Goal: Communication & Community: Answer question/provide support

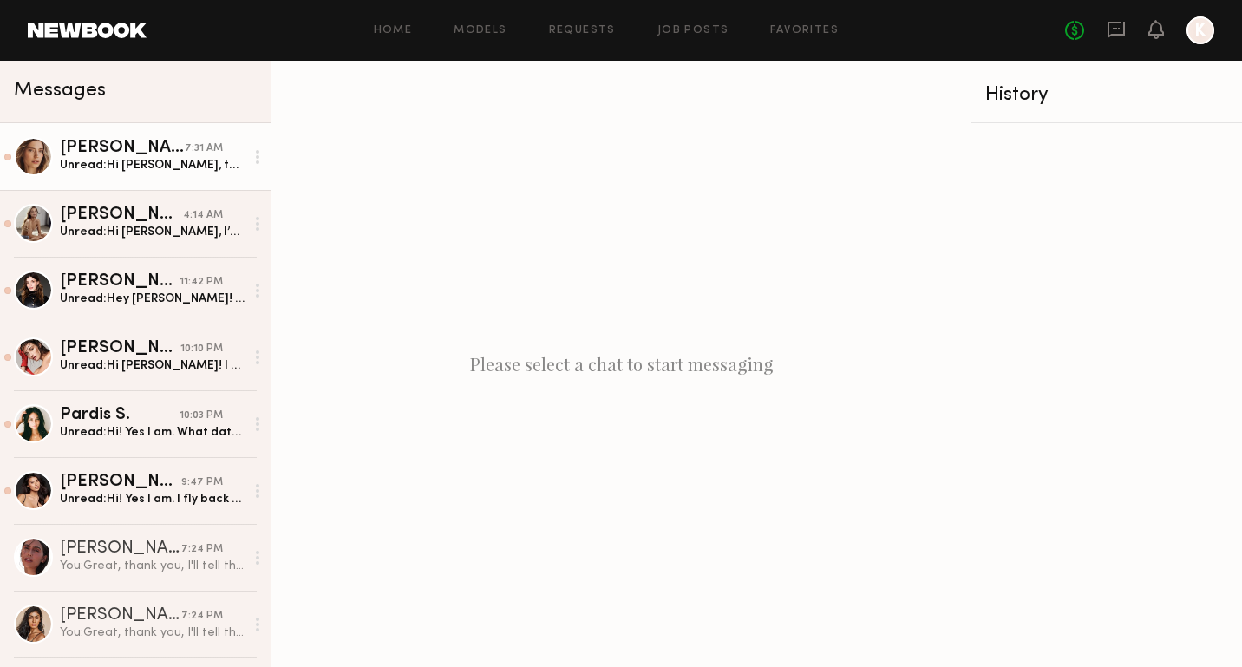
click at [166, 176] on link "[PERSON_NAME] 7:31 AM Unread: Hi [PERSON_NAME], thanks for reaching out! Yes, I…" at bounding box center [135, 156] width 271 height 67
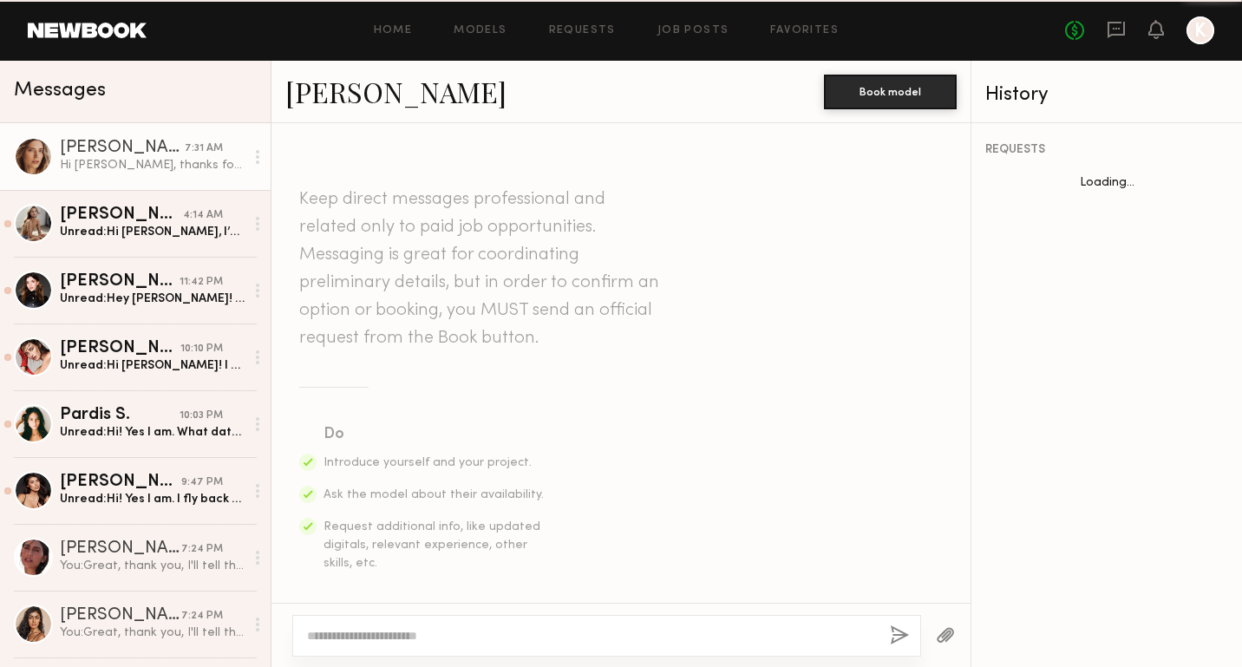
scroll to position [623, 0]
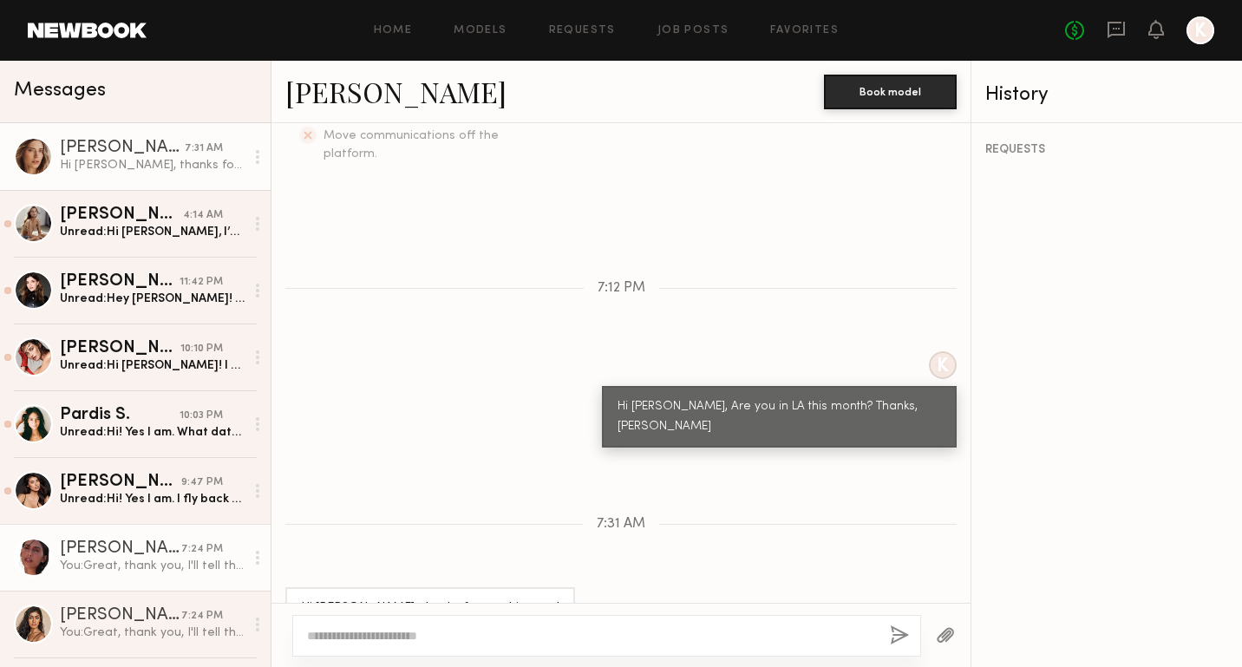
click at [142, 539] on link "Tamiris W. 7:24 PM You: Great, thank you, I'll tell the client. Have a great ni…" at bounding box center [135, 557] width 271 height 67
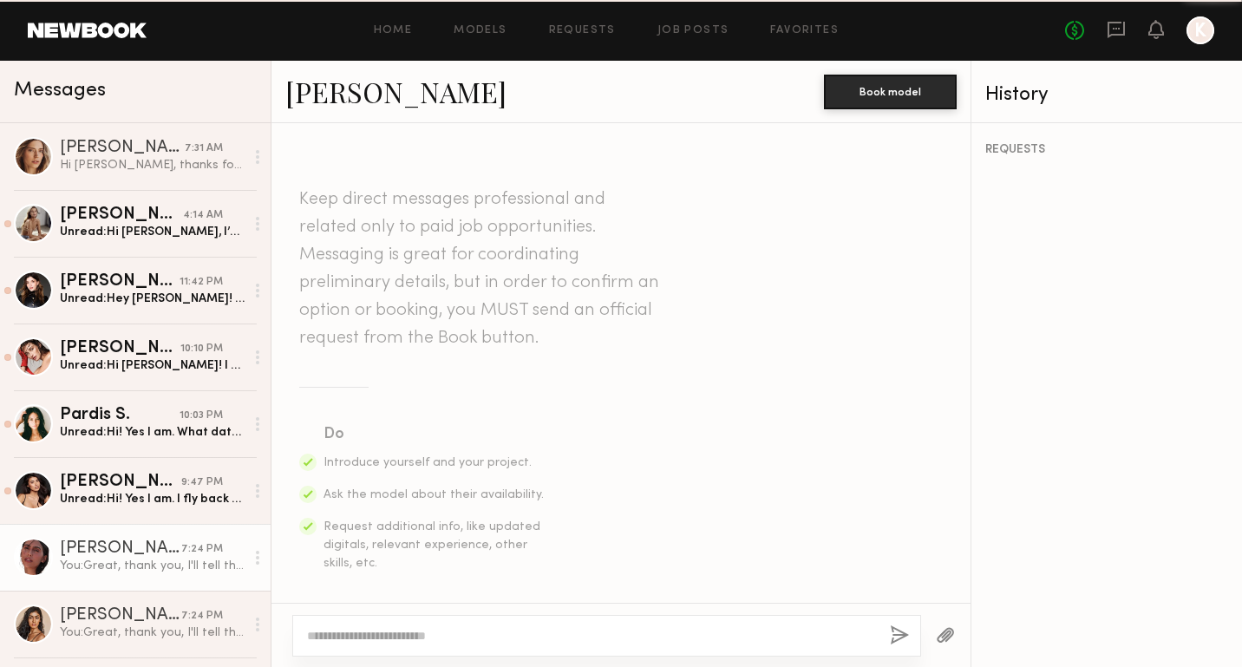
scroll to position [554, 0]
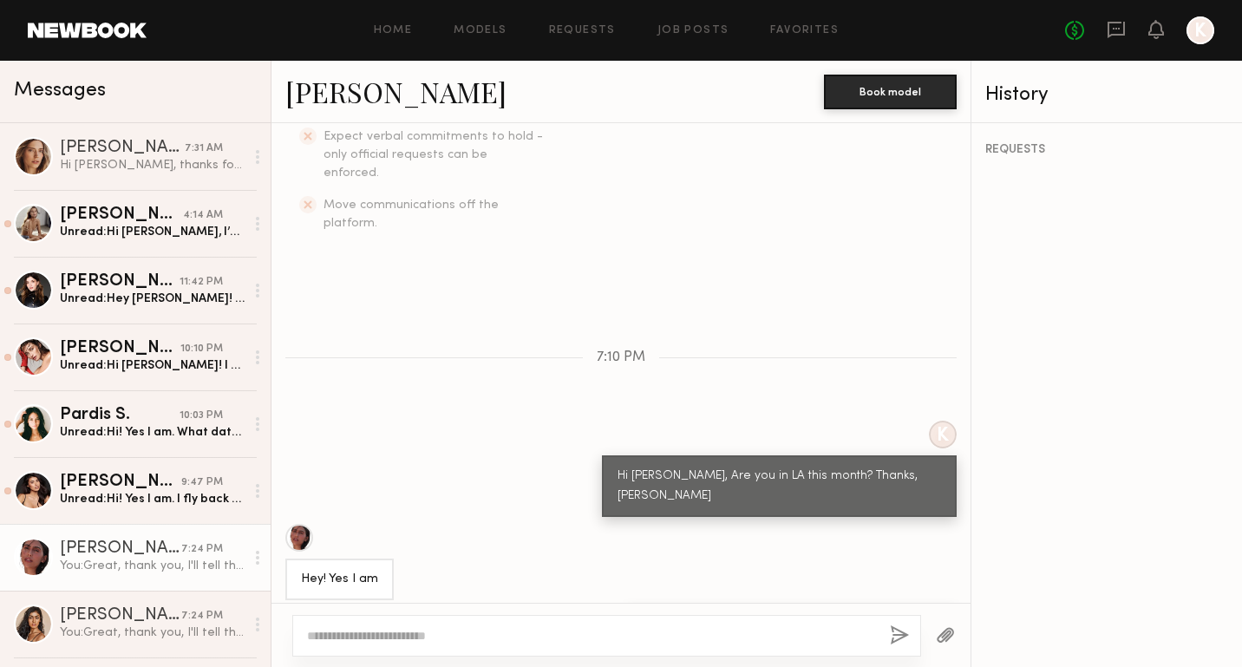
drag, startPoint x: 652, startPoint y: 568, endPoint x: 942, endPoint y: 569, distance: 289.6
click at [942, 607] on div "Great, thank you, I'll tell the client. Have a great night." at bounding box center [790, 628] width 331 height 42
copy div "Great, thank you, I'll tell the client. Have a great night."
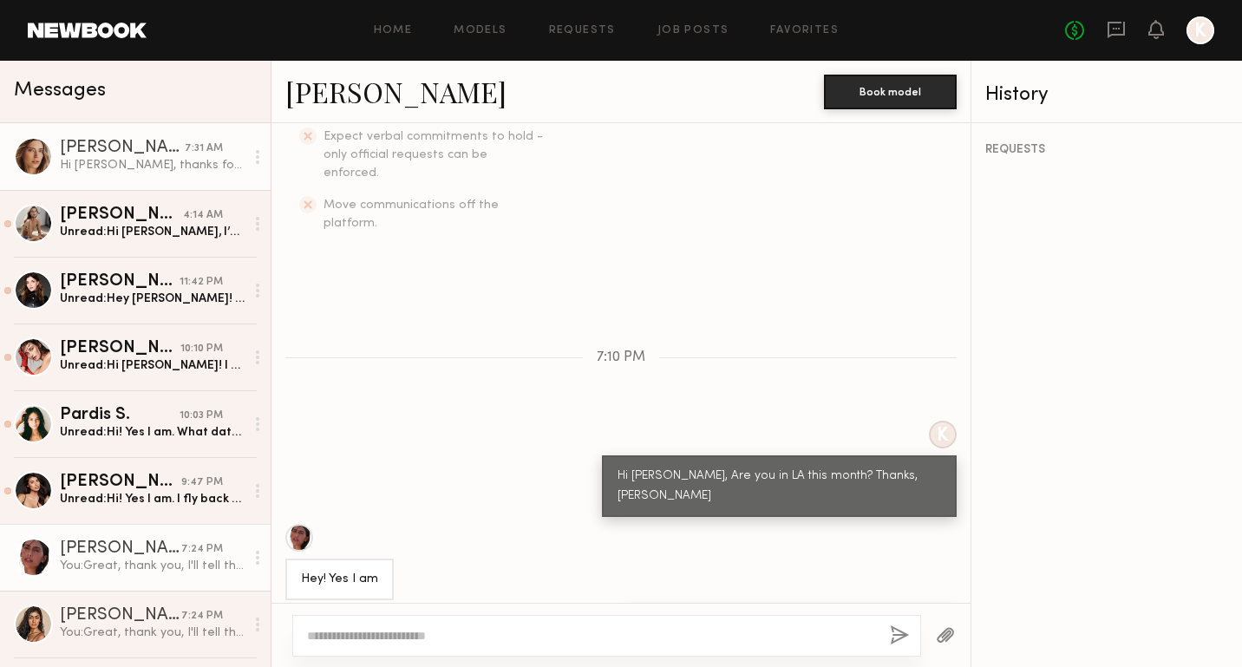
click at [164, 153] on div "Oxana Z." at bounding box center [122, 148] width 125 height 17
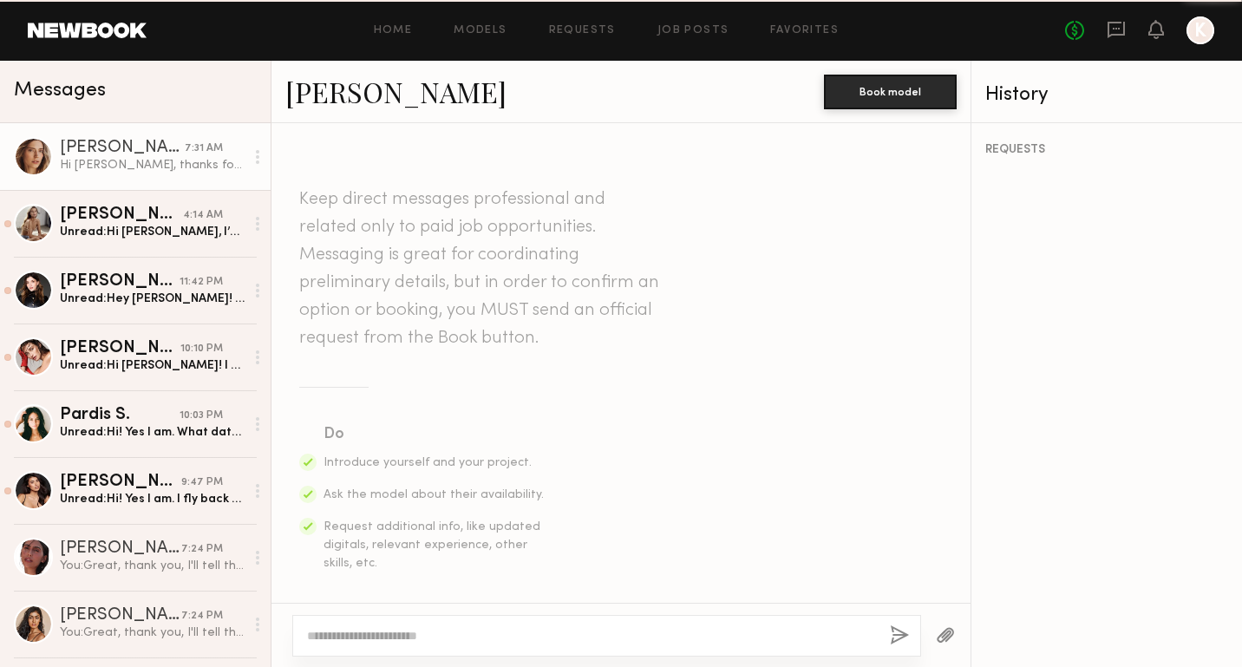
scroll to position [623, 0]
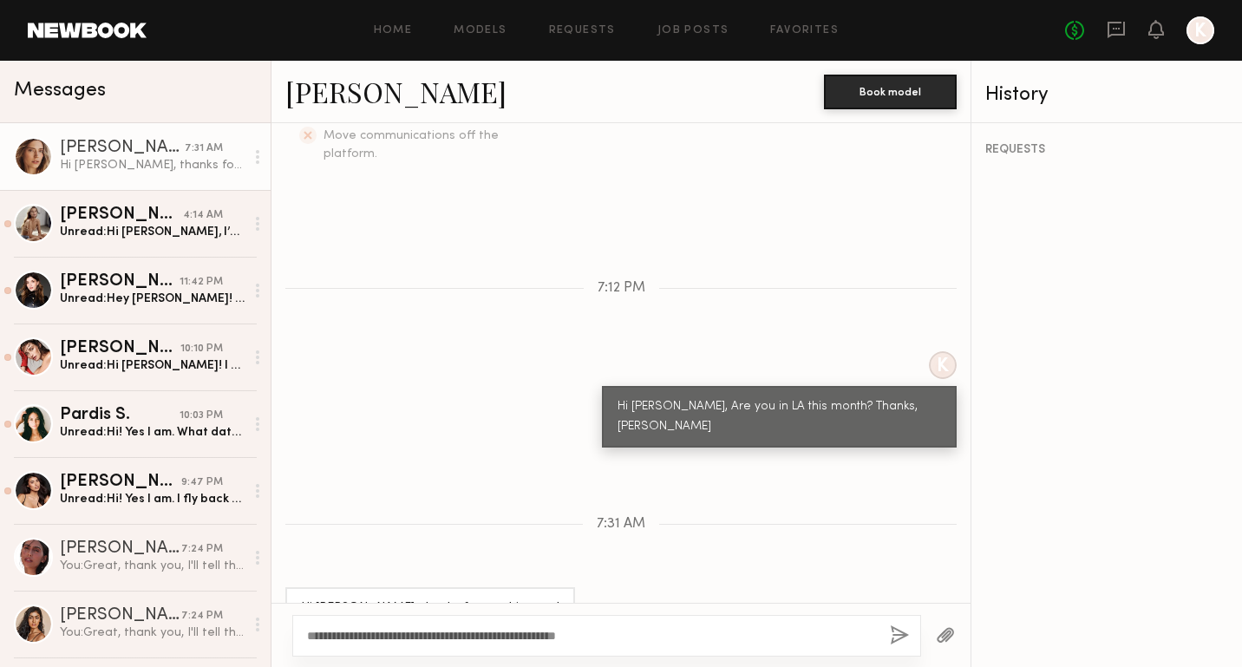
type textarea "**********"
click at [901, 636] on button "button" at bounding box center [899, 636] width 19 height 22
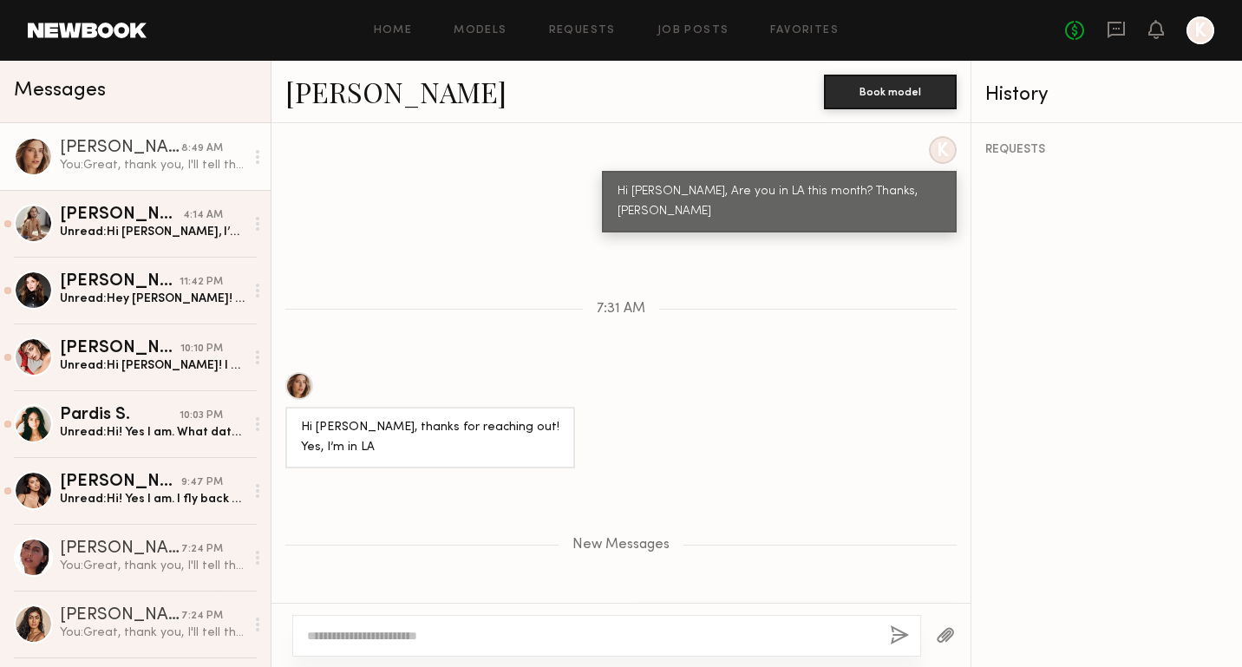
drag, startPoint x: 659, startPoint y: 567, endPoint x: 957, endPoint y: 574, distance: 298.4
click at [957, 608] on div "Great, thank you, I'll tell the client. Have a great day." at bounding box center [620, 629] width 699 height 42
copy div "Great, thank you, I'll tell the client. Have a great day."
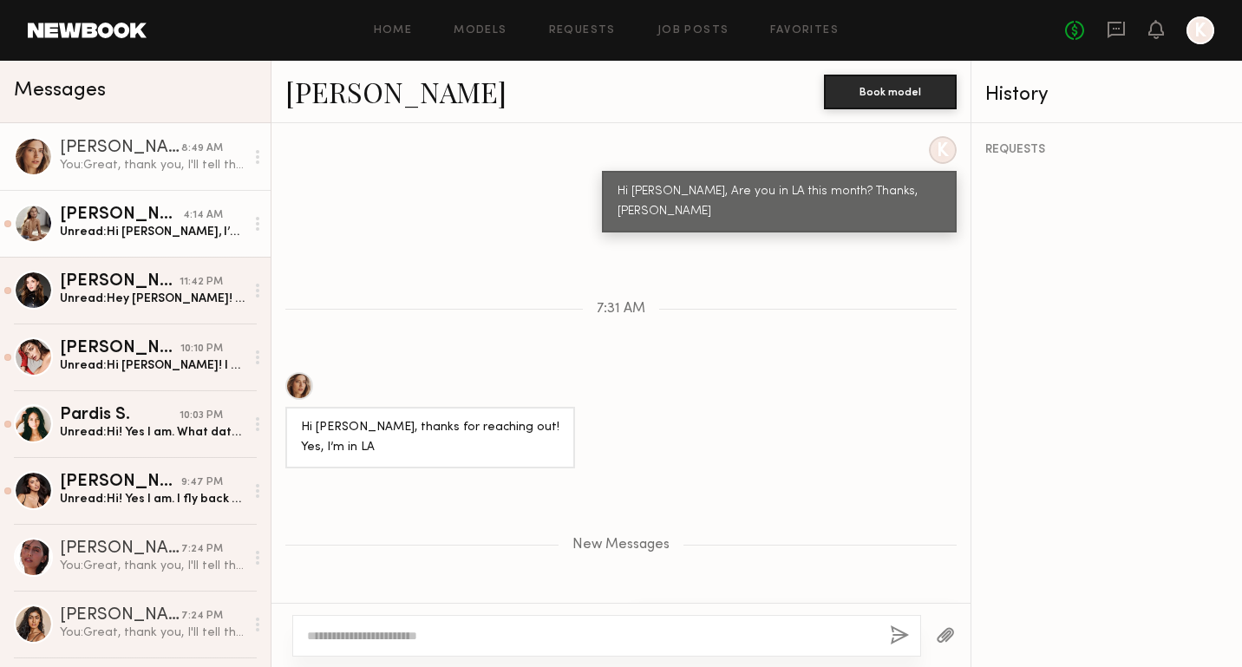
click at [149, 205] on link "Liza K. 4:14 AM Unread: Hi Kelly, I’m in nyc" at bounding box center [135, 223] width 271 height 67
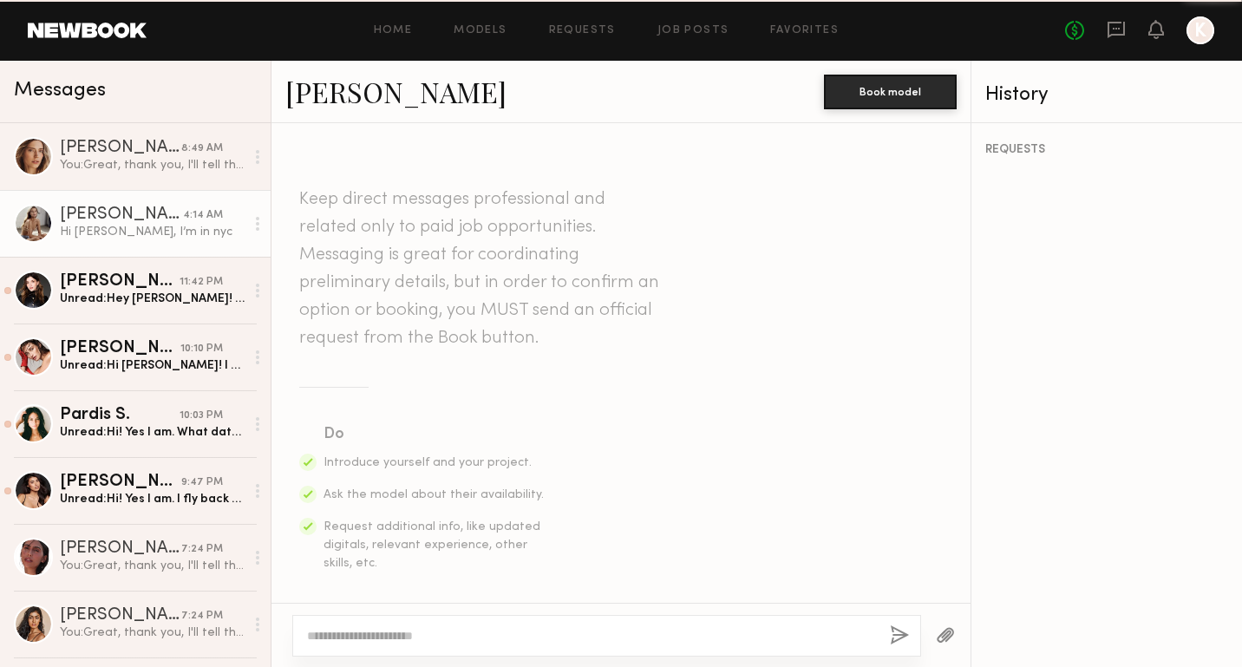
scroll to position [604, 0]
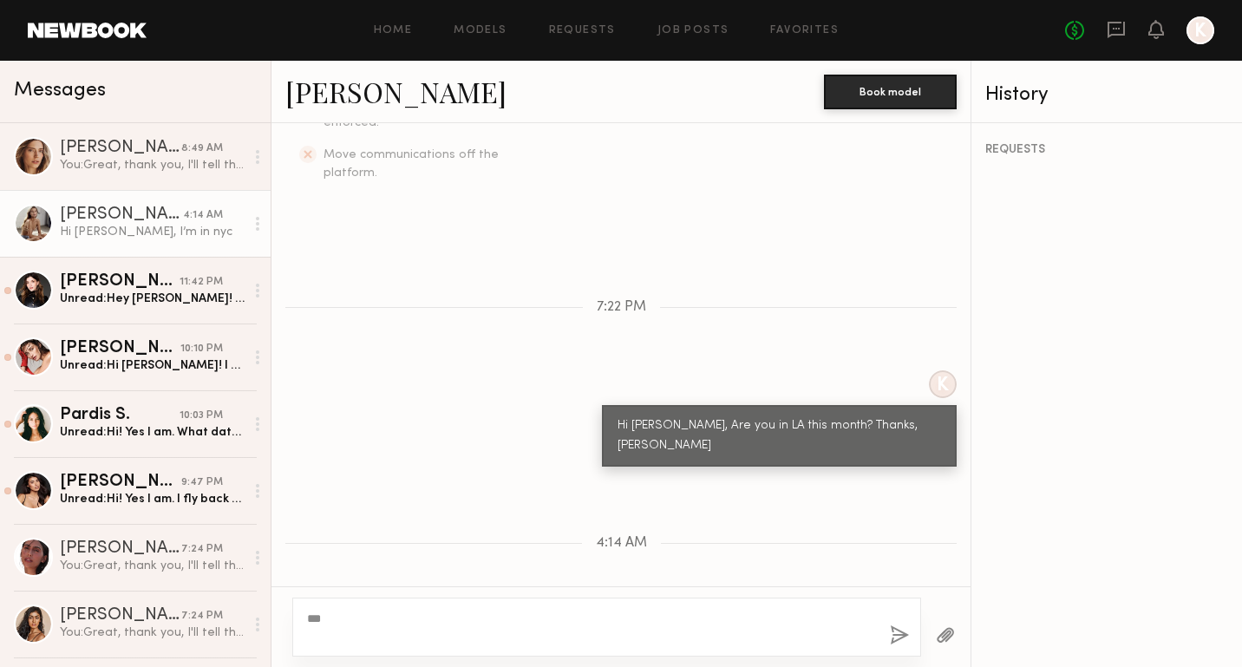
type textarea "**"
click at [899, 640] on button "button" at bounding box center [899, 636] width 19 height 22
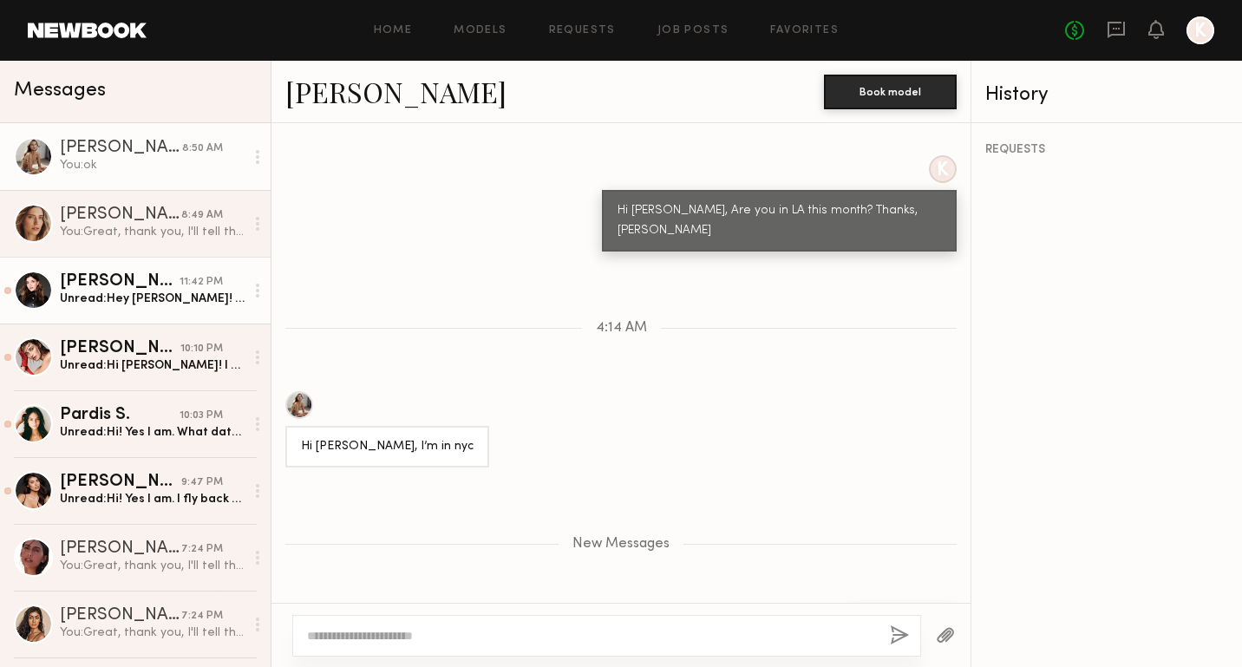
click at [166, 287] on div "Nikki B." at bounding box center [120, 281] width 120 height 17
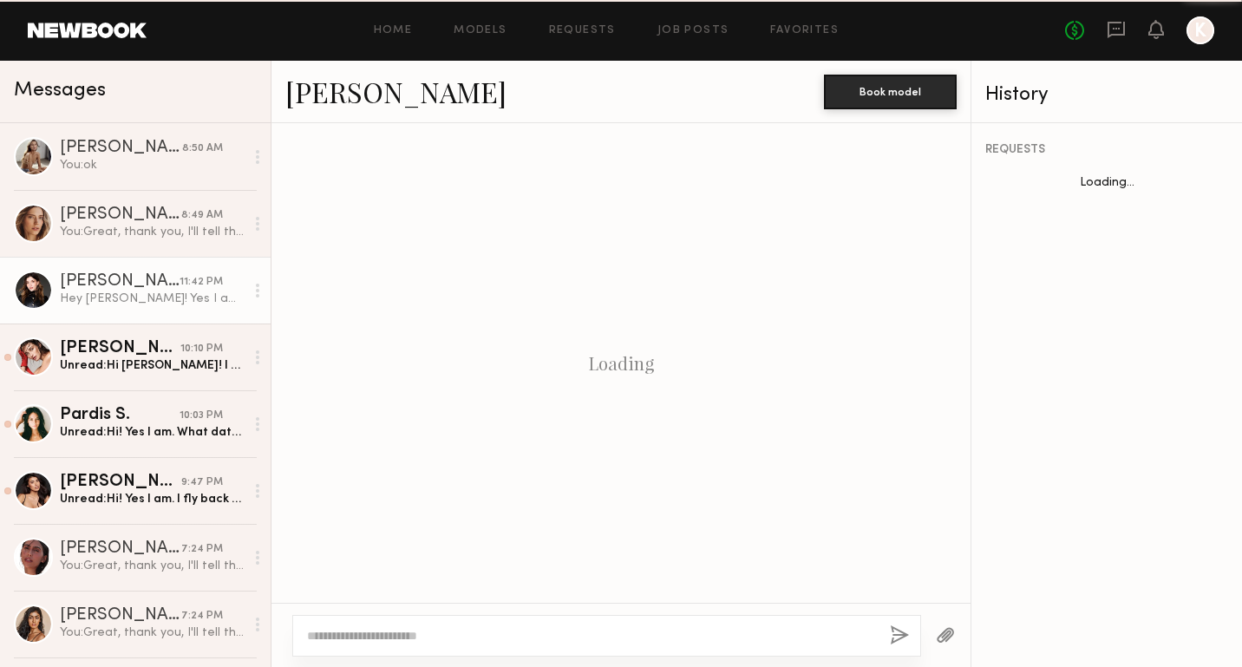
scroll to position [472, 0]
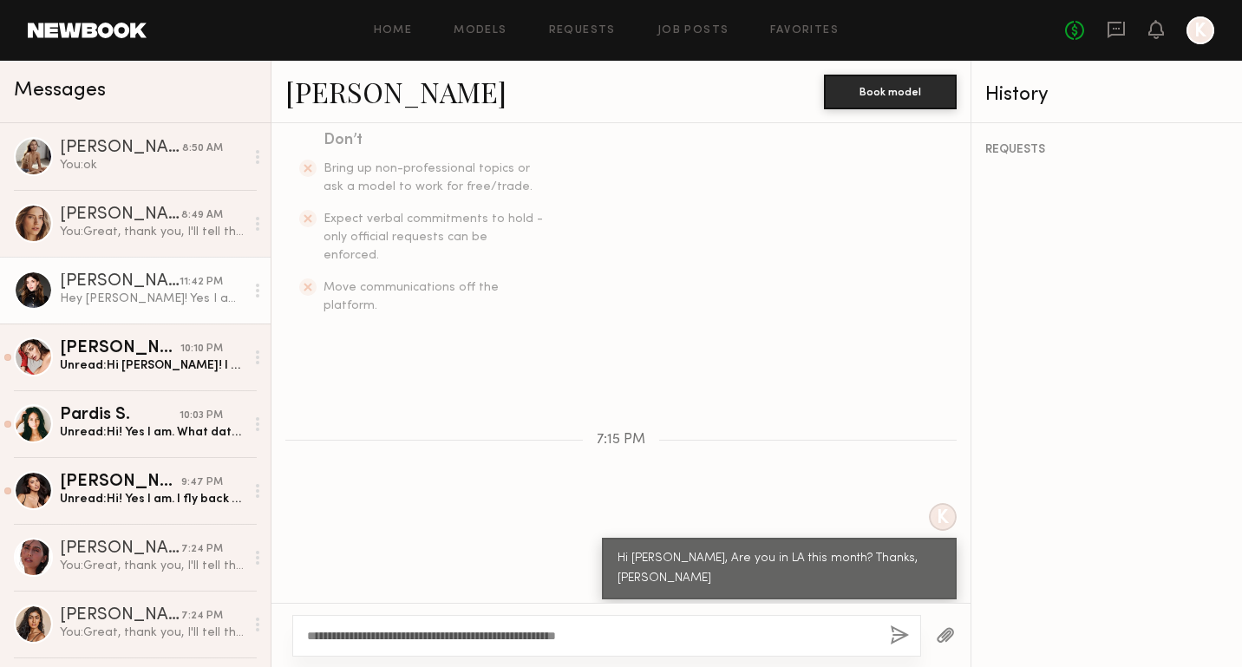
type textarea "**********"
click at [903, 635] on button "button" at bounding box center [899, 636] width 19 height 22
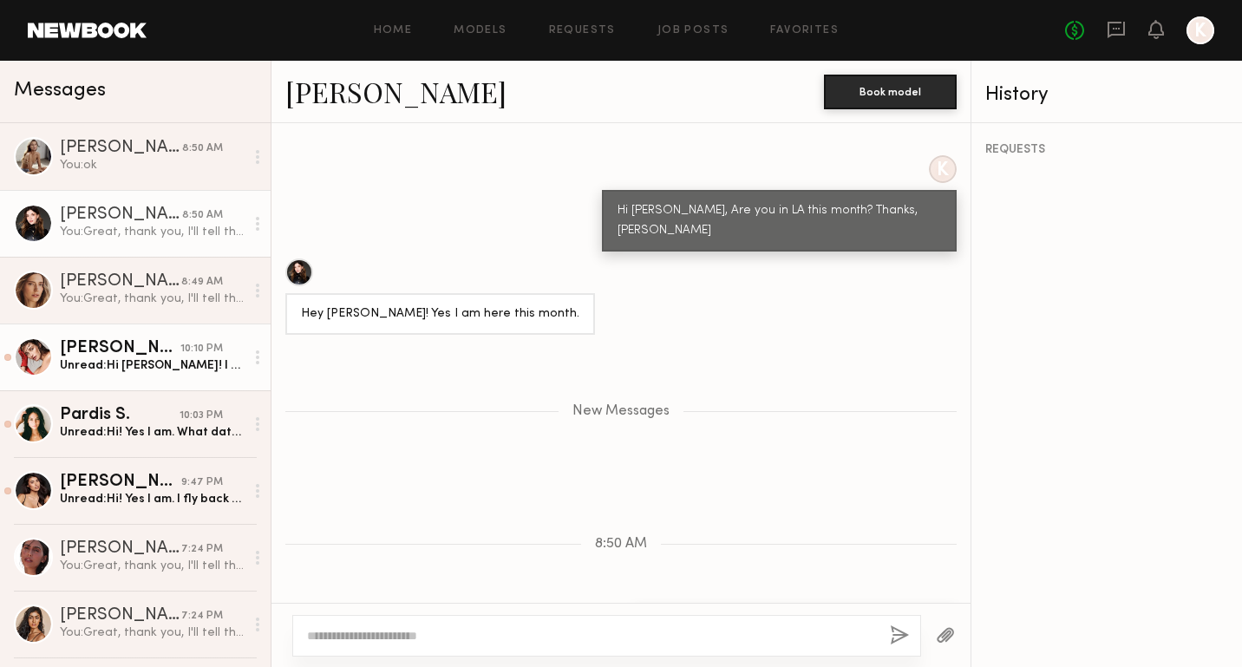
click at [168, 360] on div "Unread: Hi Kelly! I will, after the 14th 🤍 What’s for? Thank you, Fernanda" at bounding box center [152, 365] width 185 height 16
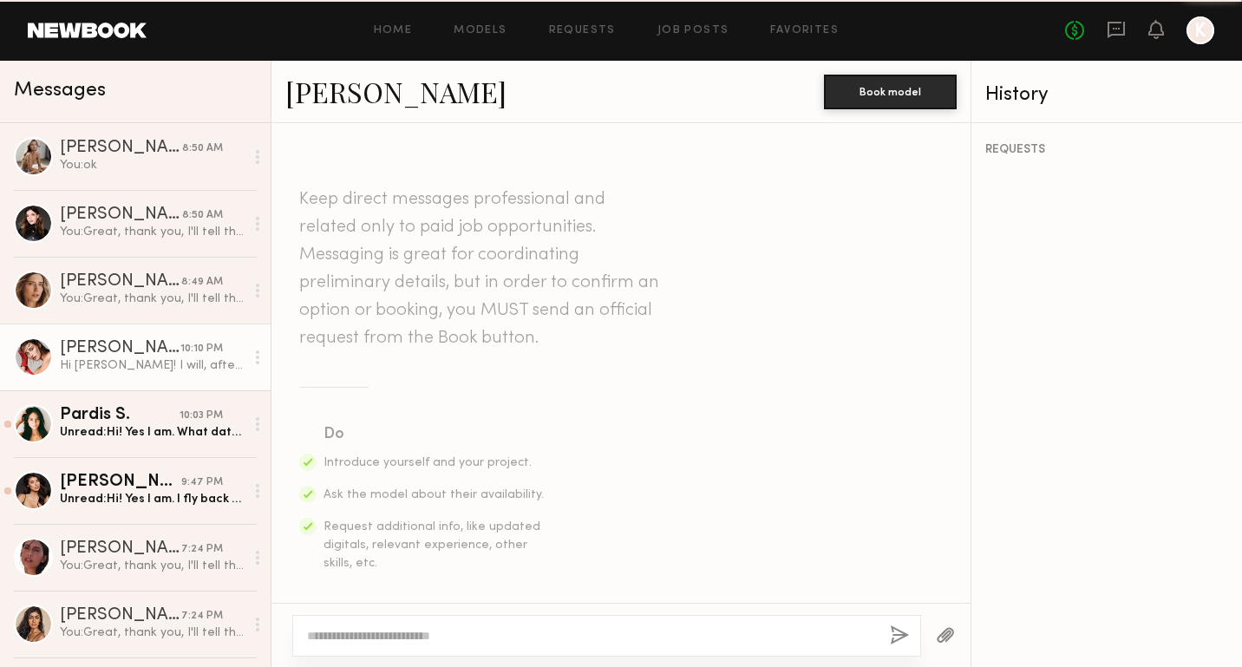
scroll to position [491, 0]
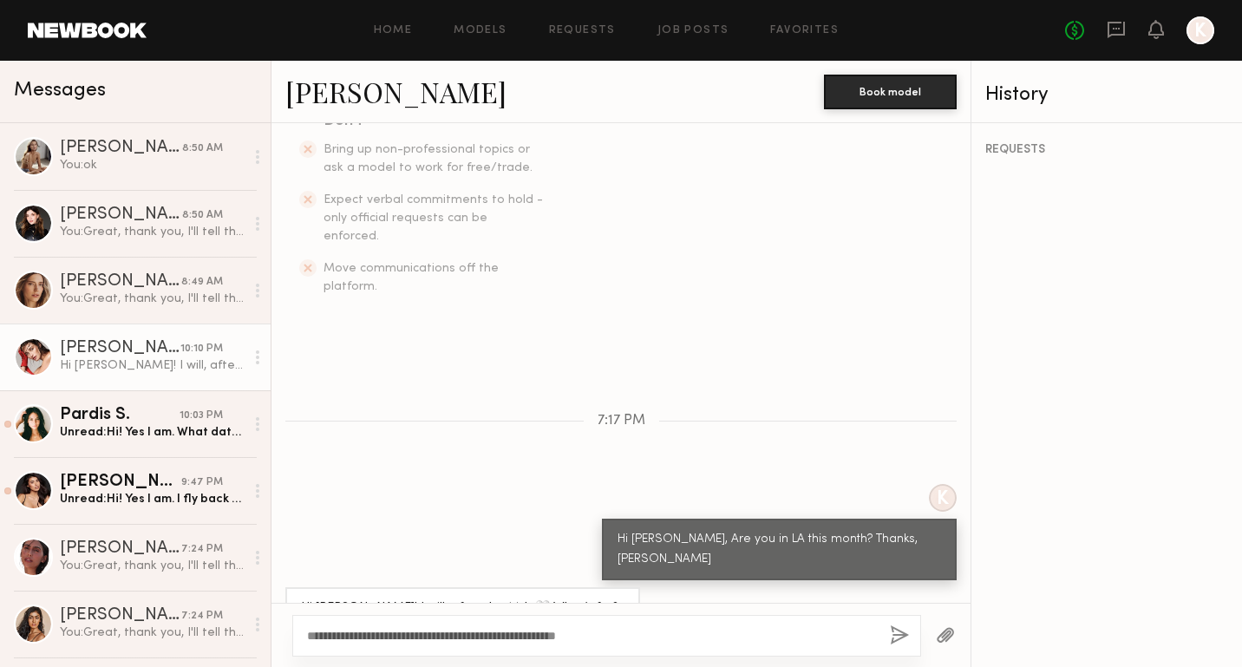
click at [404, 635] on textarea "**********" at bounding box center [591, 635] width 569 height 17
click at [420, 632] on textarea "**********" at bounding box center [591, 635] width 569 height 17
type textarea "**********"
click at [897, 636] on button "button" at bounding box center [899, 636] width 19 height 22
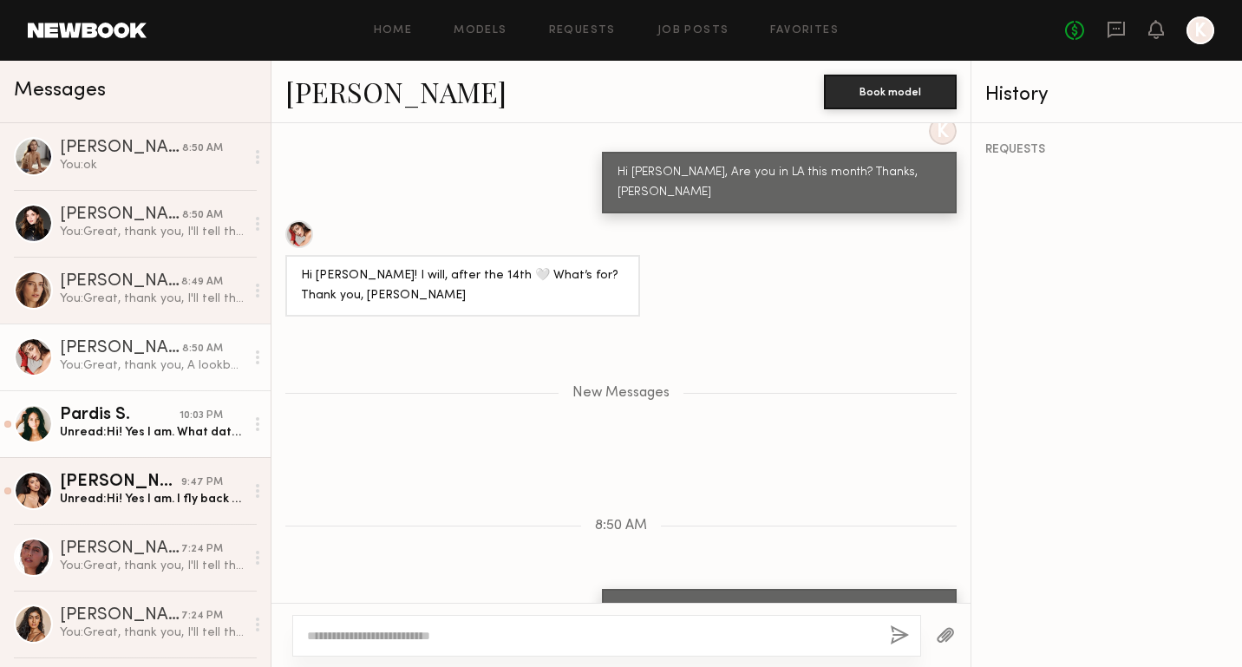
click at [150, 452] on link "Pardis S. 10:03 PM Unread: Hi! Yes I am. What dates were you thinking?" at bounding box center [135, 423] width 271 height 67
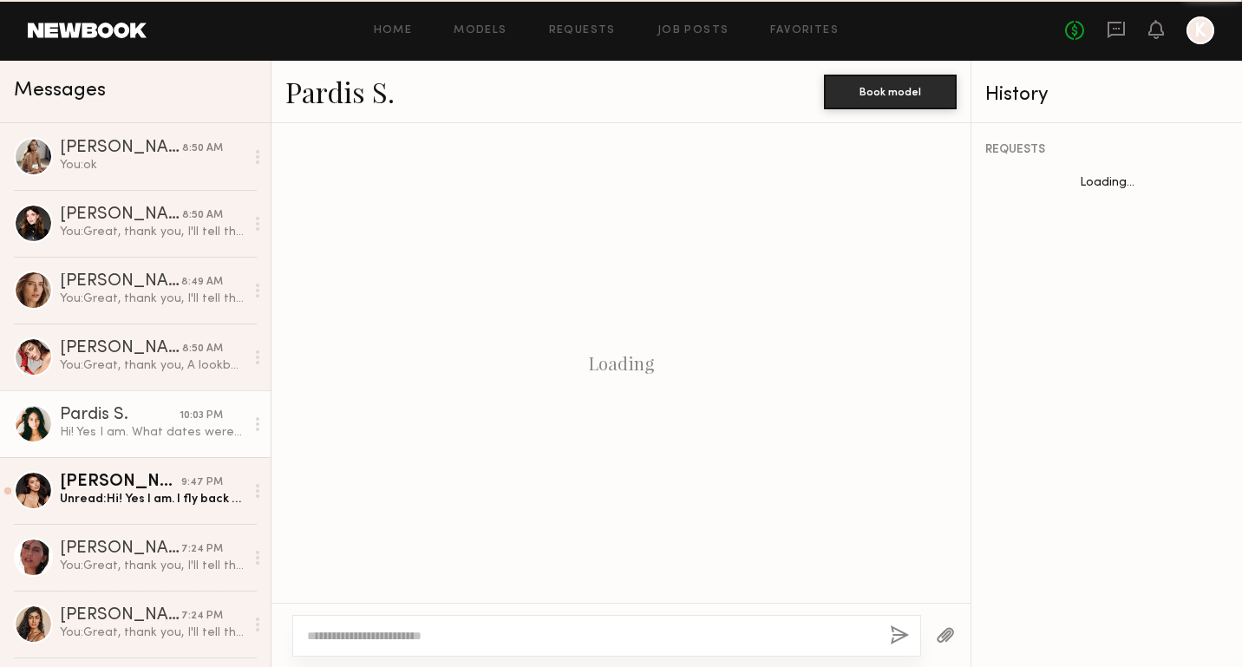
scroll to position [472, 0]
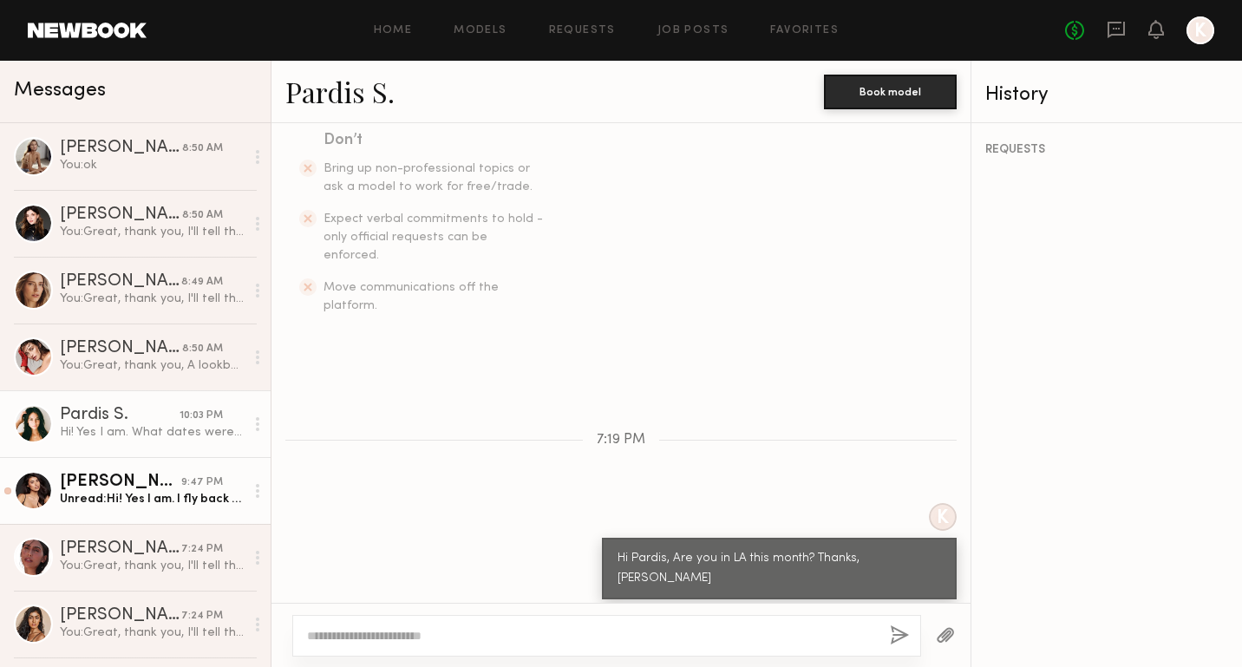
click at [147, 476] on div "Sophia D." at bounding box center [120, 481] width 121 height 17
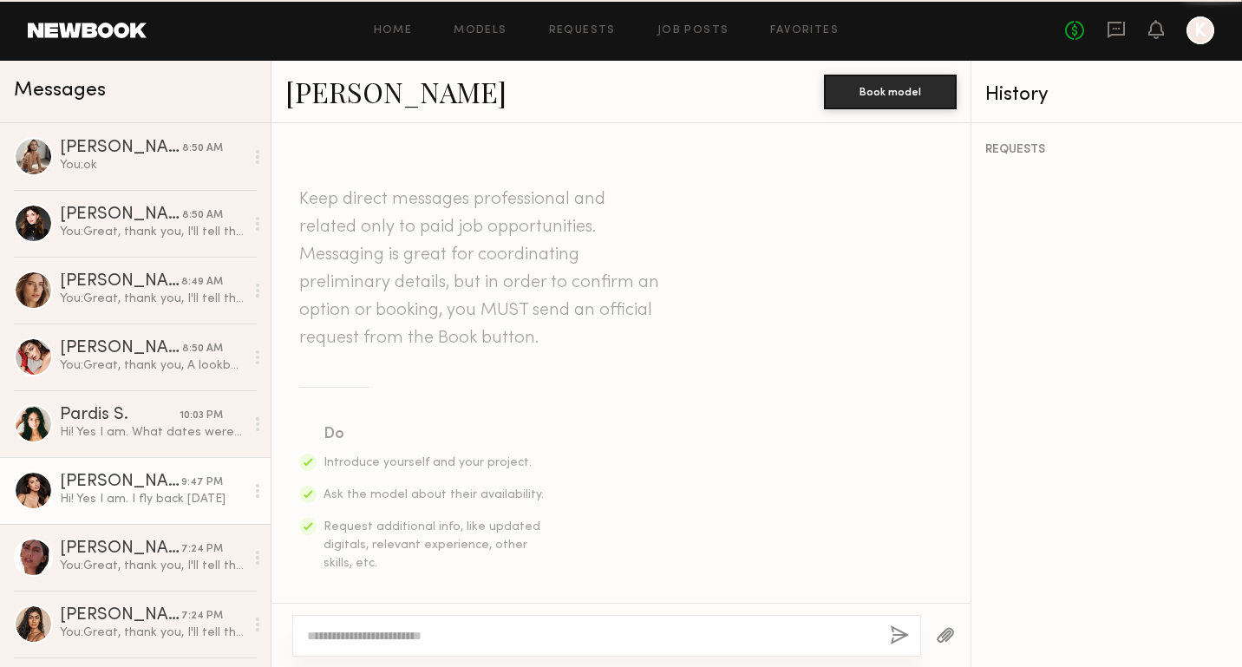
scroll to position [472, 0]
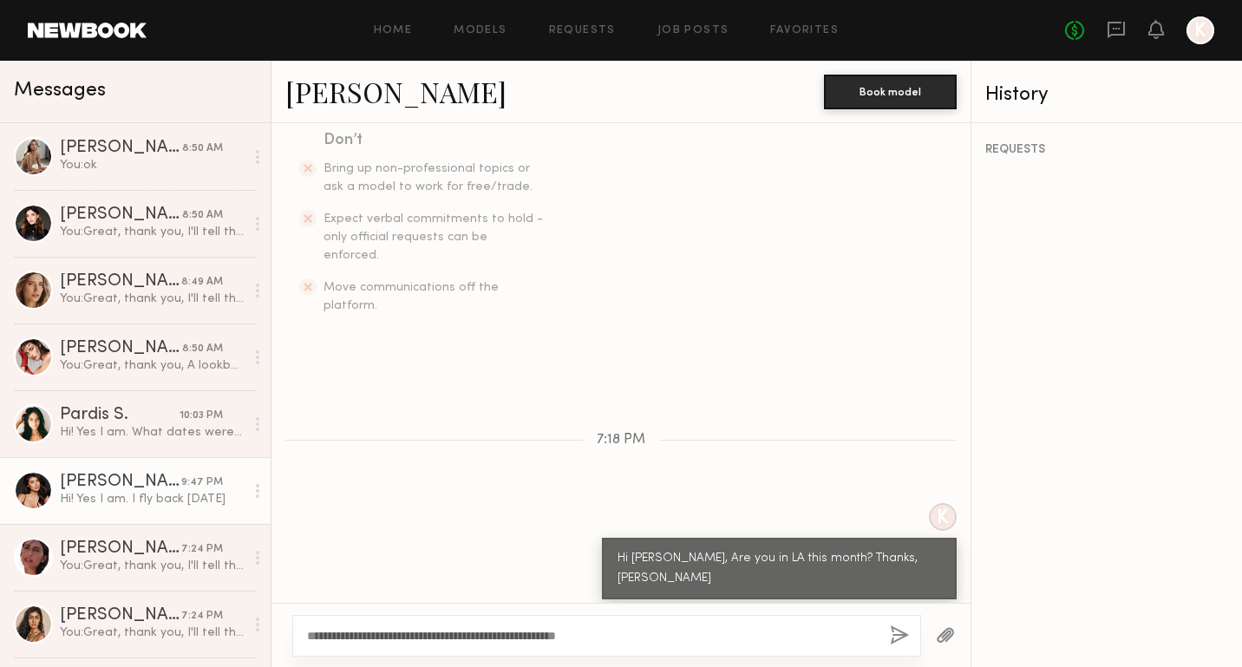
type textarea "**********"
click at [901, 636] on button "button" at bounding box center [899, 636] width 19 height 22
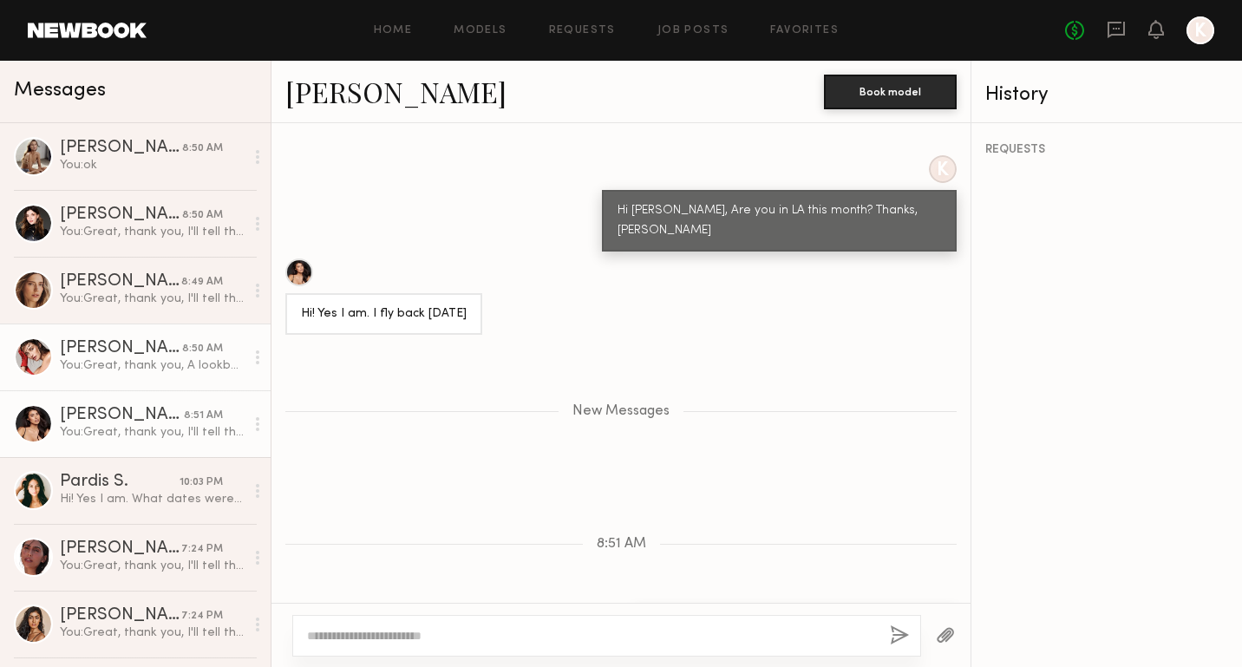
scroll to position [0, 0]
click at [171, 364] on div "You: Great, thank you, A lookbook. I'll tell the client. Have a great day." at bounding box center [152, 365] width 185 height 16
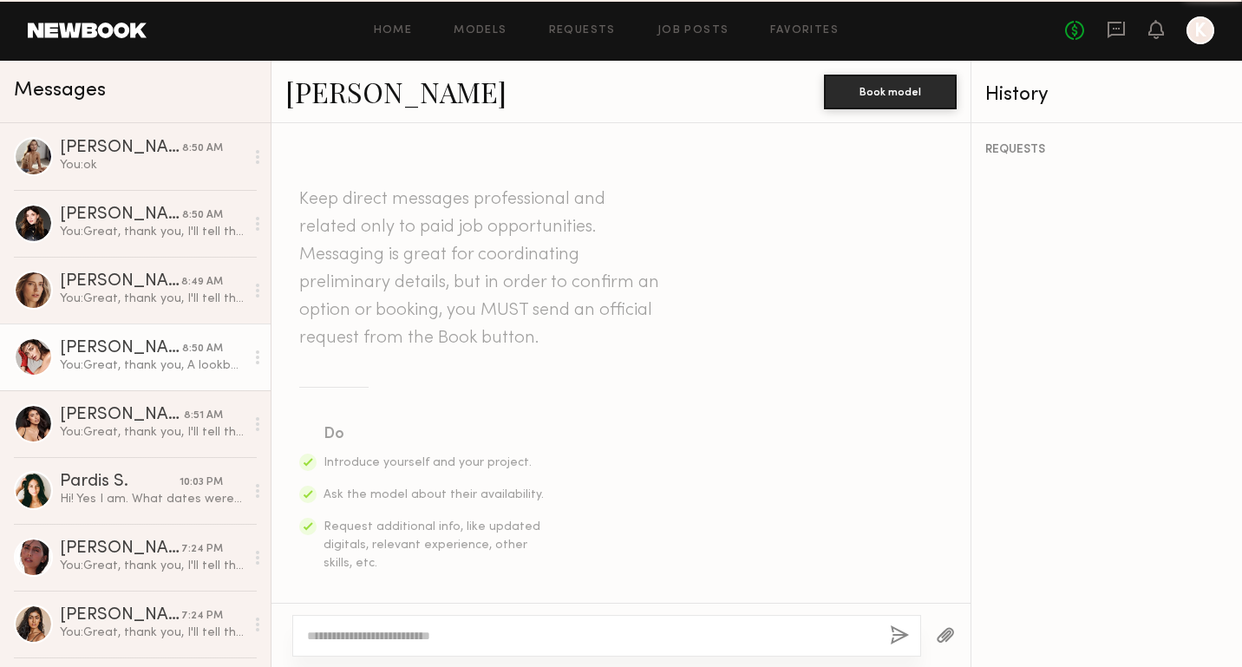
scroll to position [725, 0]
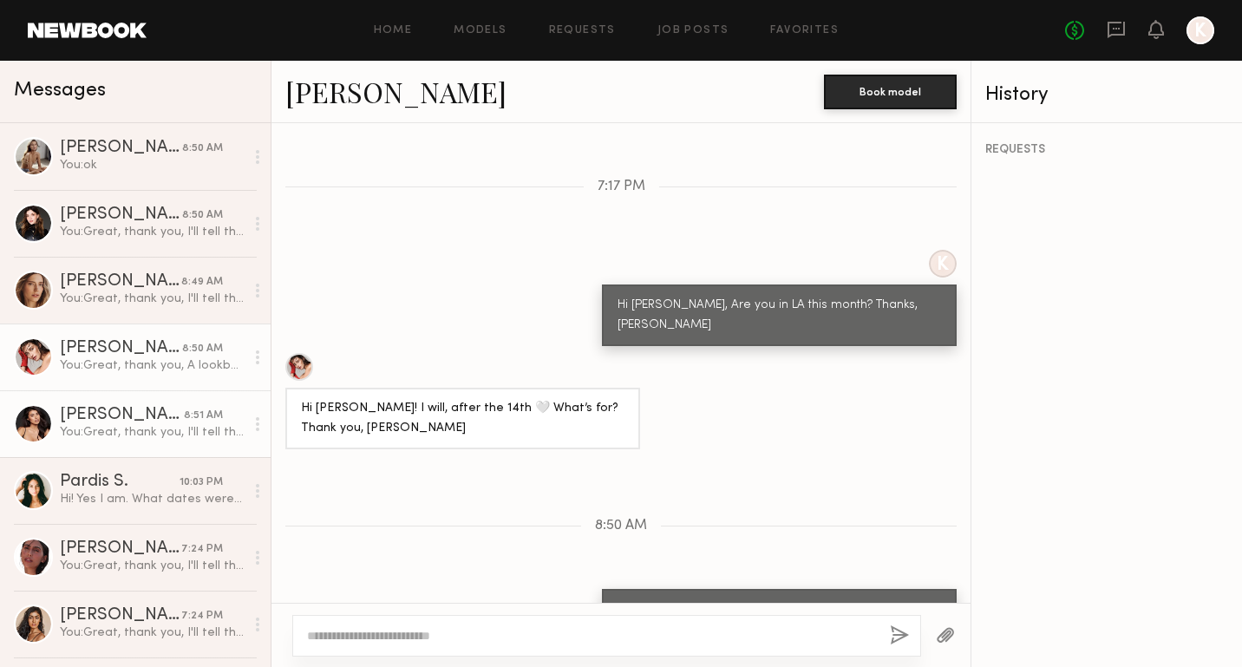
click at [166, 401] on link "Sophia D. 8:51 AM You: Great, thank you, I'll tell the client. Have a great day." at bounding box center [135, 423] width 271 height 67
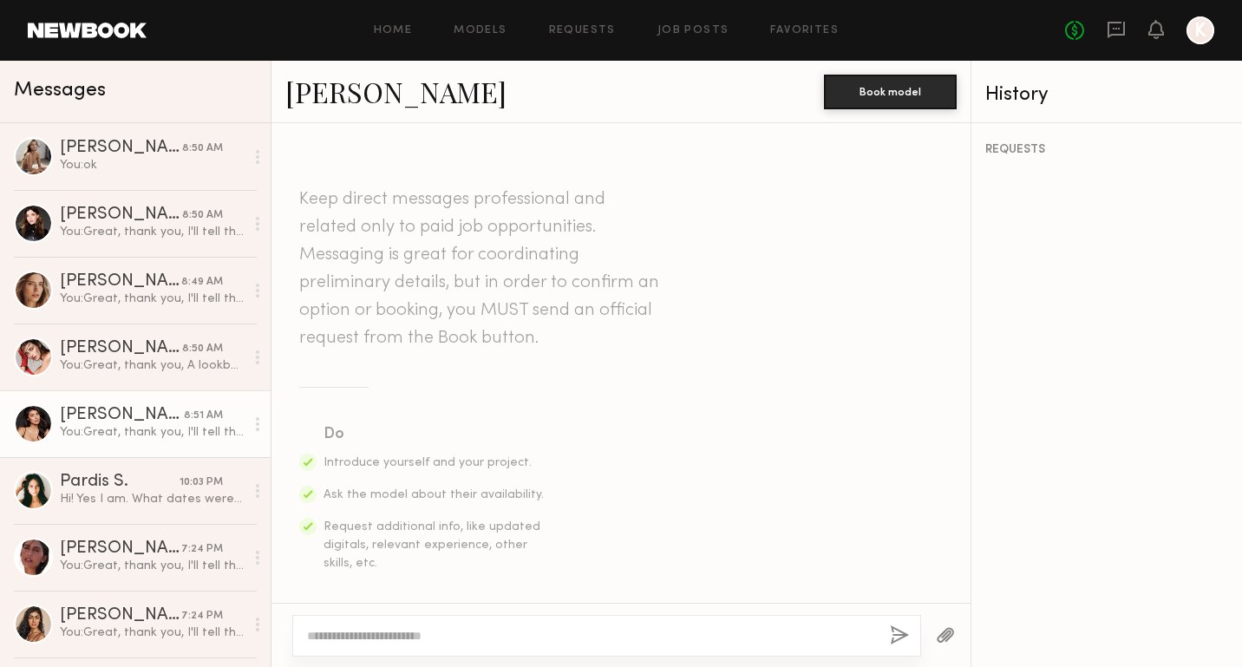
scroll to position [687, 0]
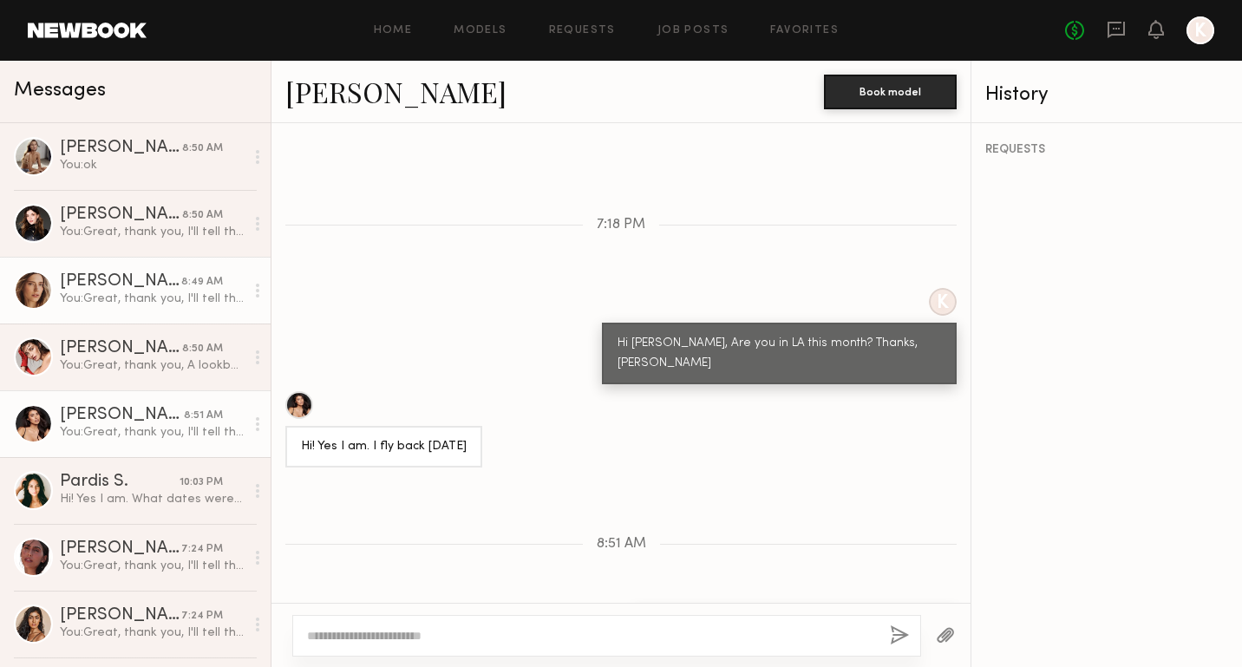
click at [163, 288] on div "Oxana Z." at bounding box center [120, 281] width 121 height 17
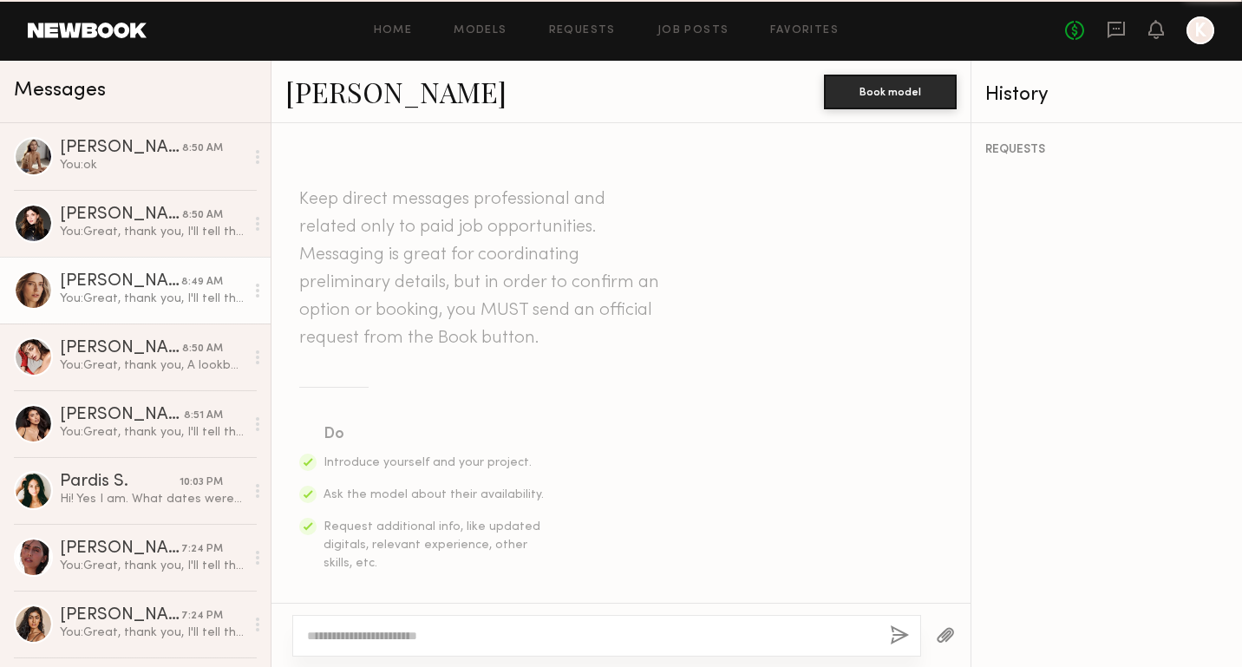
scroll to position [706, 0]
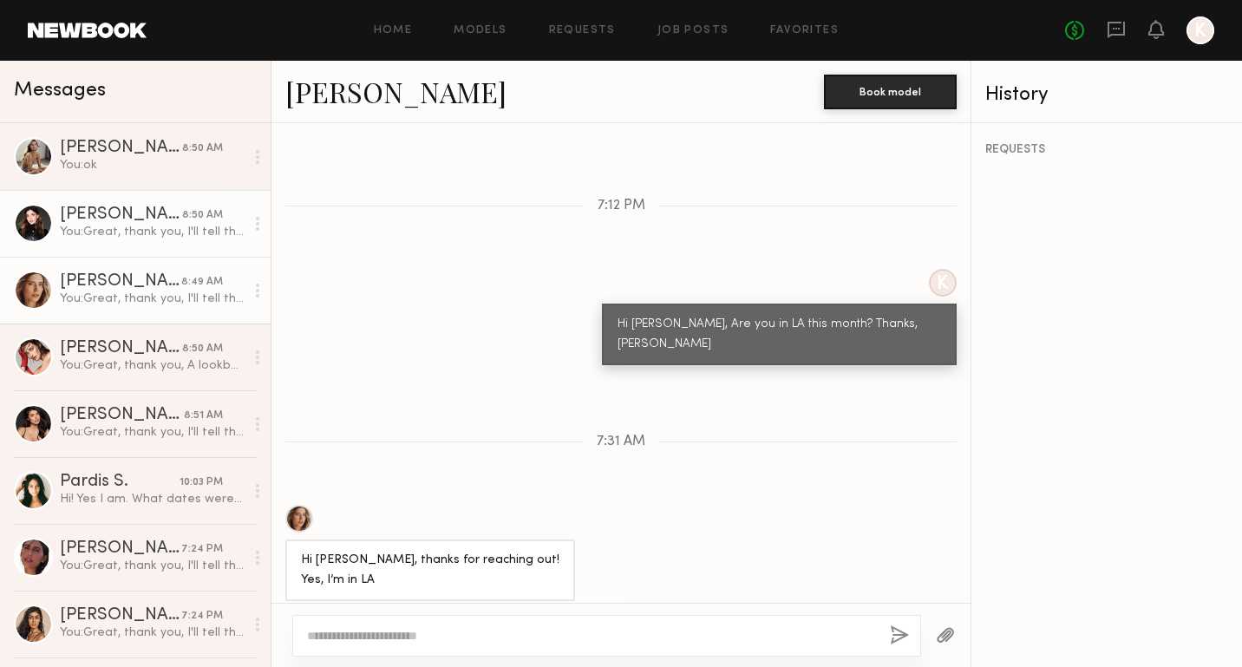
click at [161, 231] on div "You: Great, thank you, I'll tell the client. Have a great day." at bounding box center [152, 232] width 185 height 16
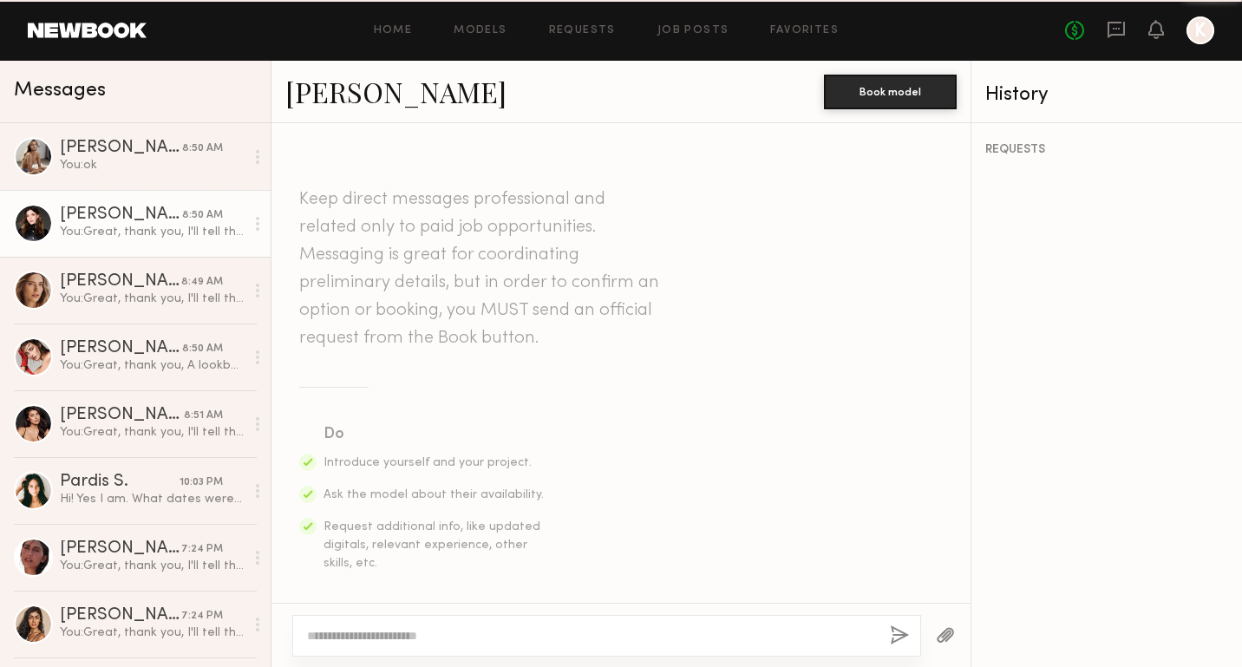
scroll to position [687, 0]
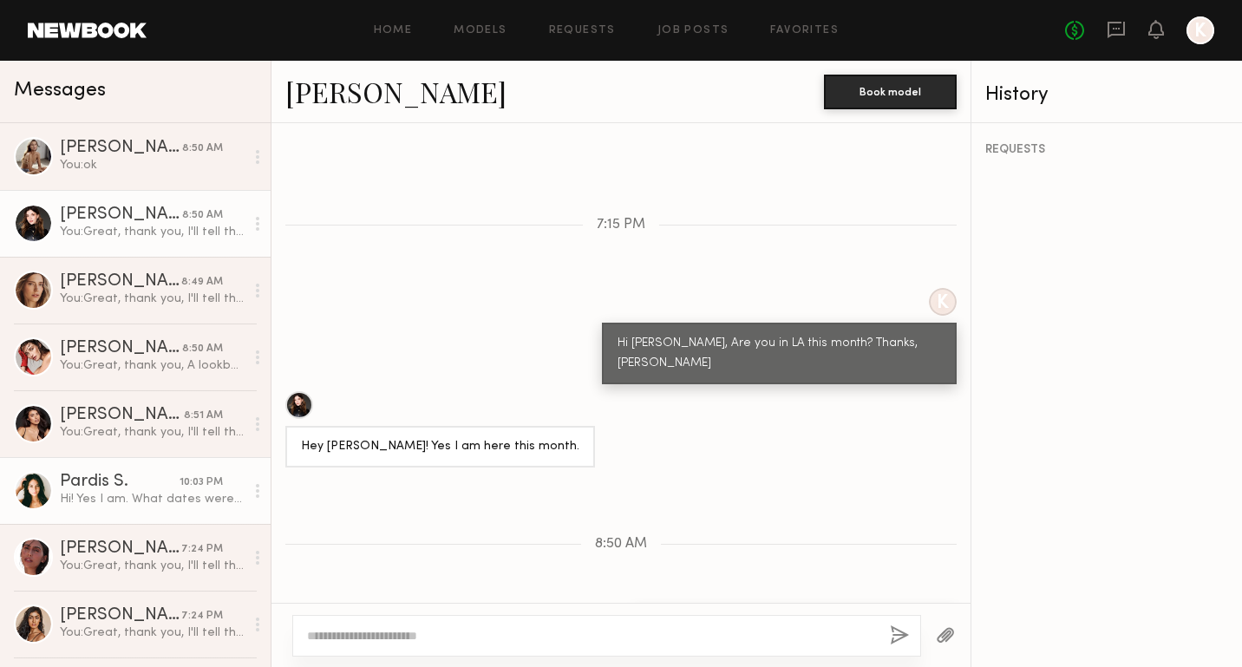
click at [159, 514] on link "Pardis S. 10:03 PM Hi! Yes I am. What dates were you thinking?" at bounding box center [135, 490] width 271 height 67
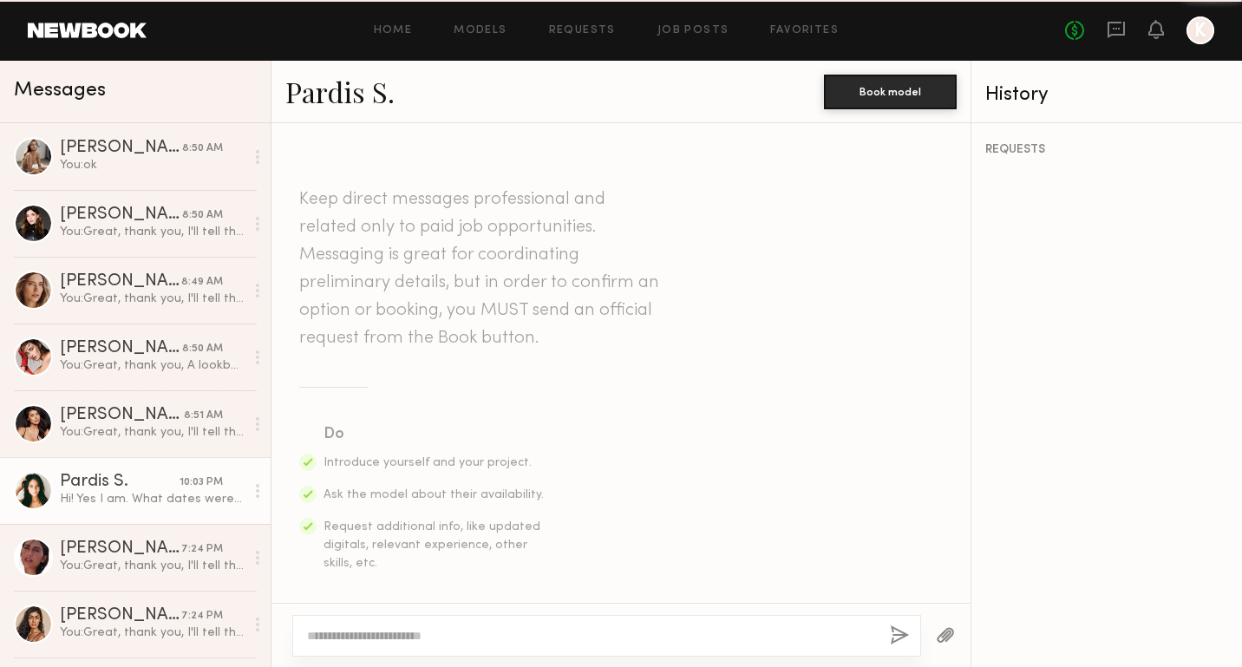
scroll to position [472, 0]
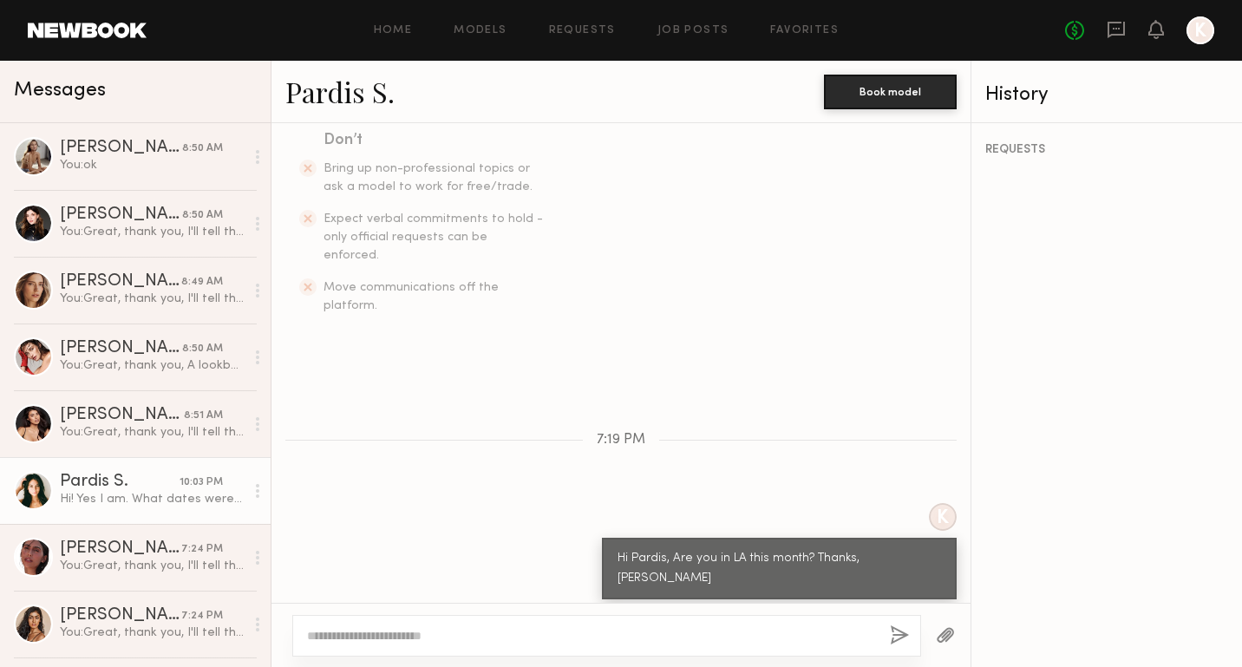
click at [41, 491] on div at bounding box center [33, 490] width 39 height 39
click at [343, 93] on link "Pardis S." at bounding box center [339, 91] width 109 height 37
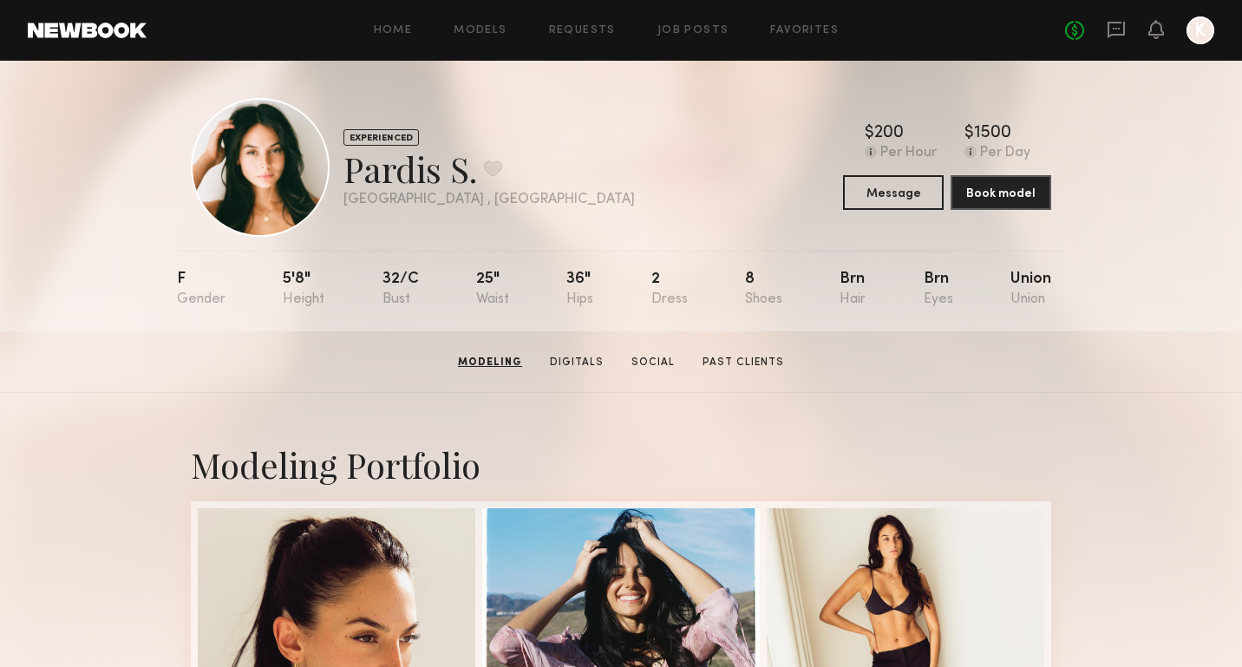
scroll to position [3, 0]
